Goal: Navigation & Orientation: Go to known website

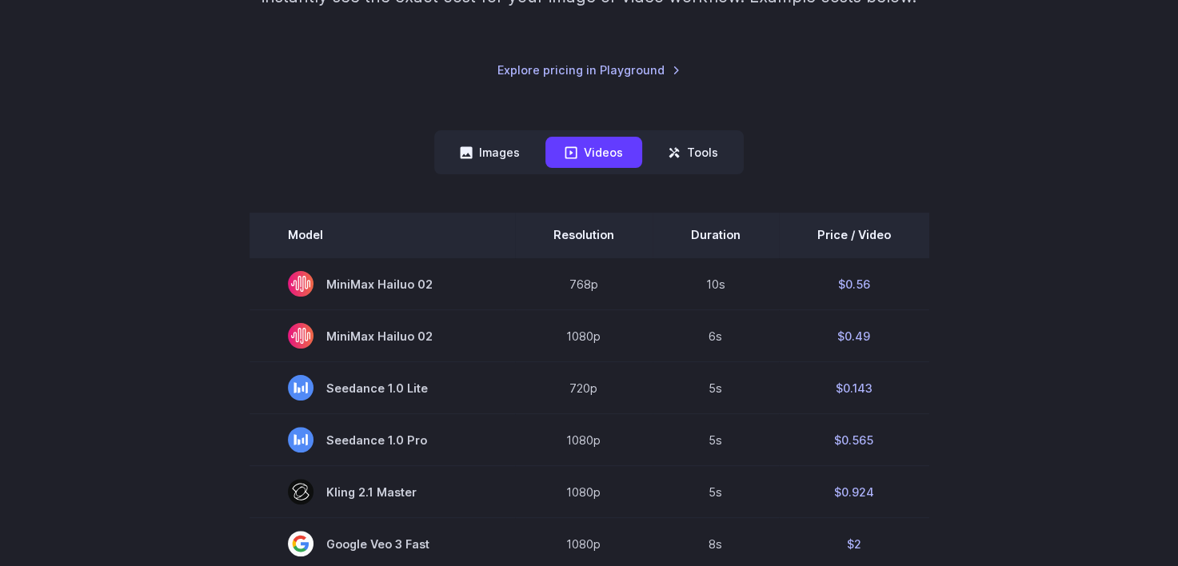
scroll to position [80, 0]
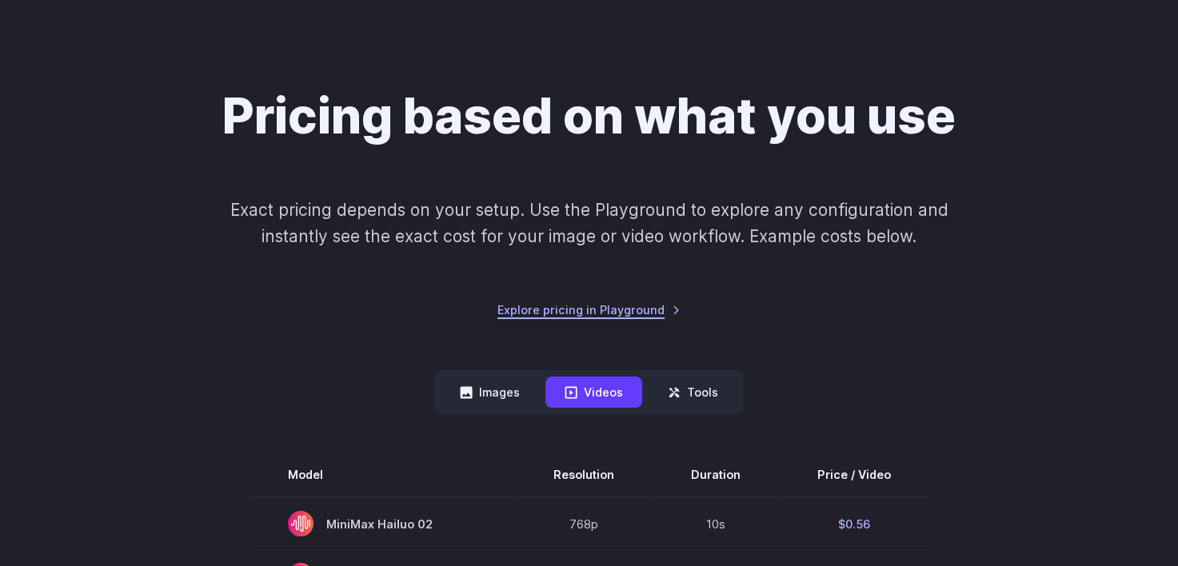
click at [616, 308] on link "Explore pricing in Playground" at bounding box center [588, 310] width 183 height 18
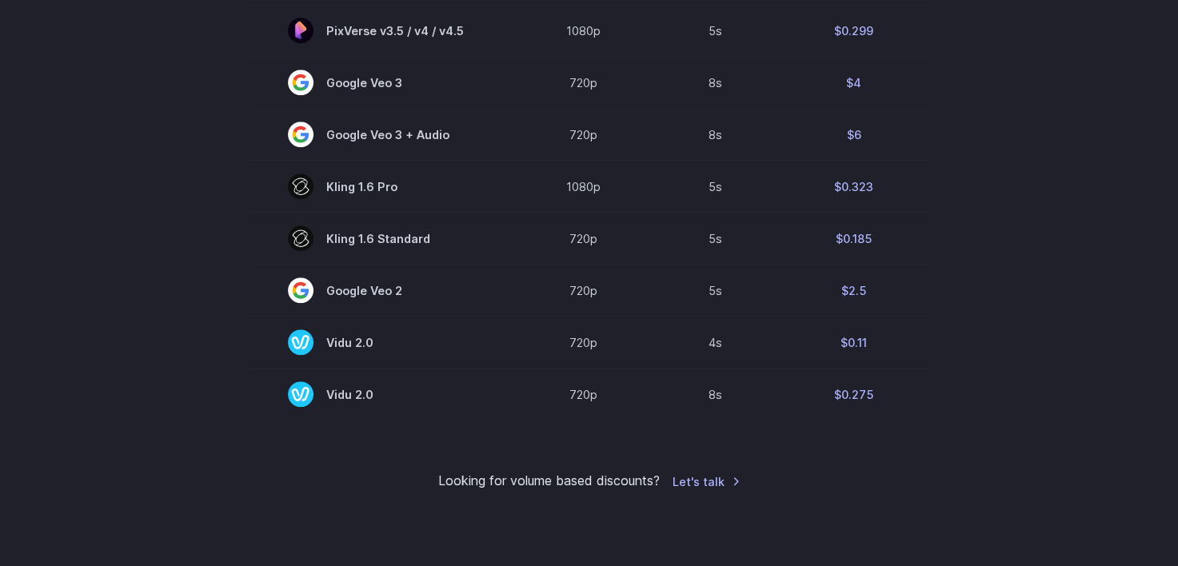
scroll to position [877, 0]
